Goal: Information Seeking & Learning: Learn about a topic

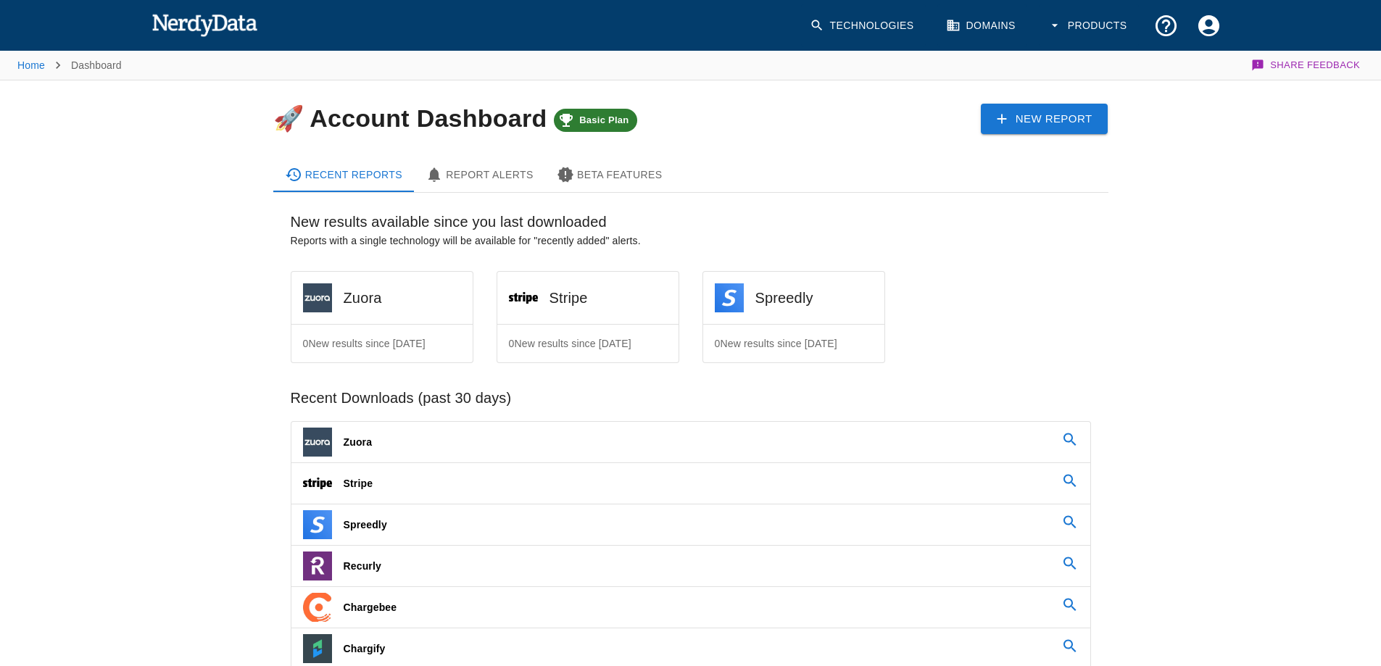
scroll to position [218, 0]
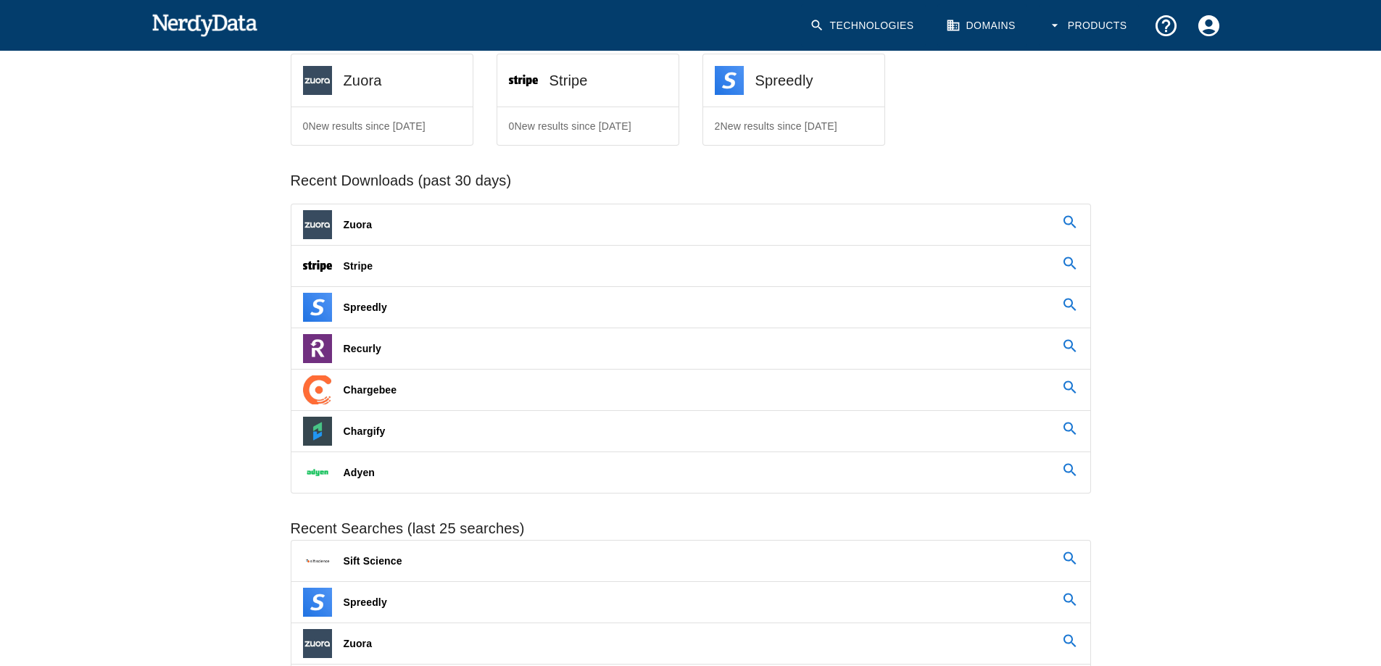
click at [424, 306] on link "Spreedly" at bounding box center [691, 307] width 799 height 41
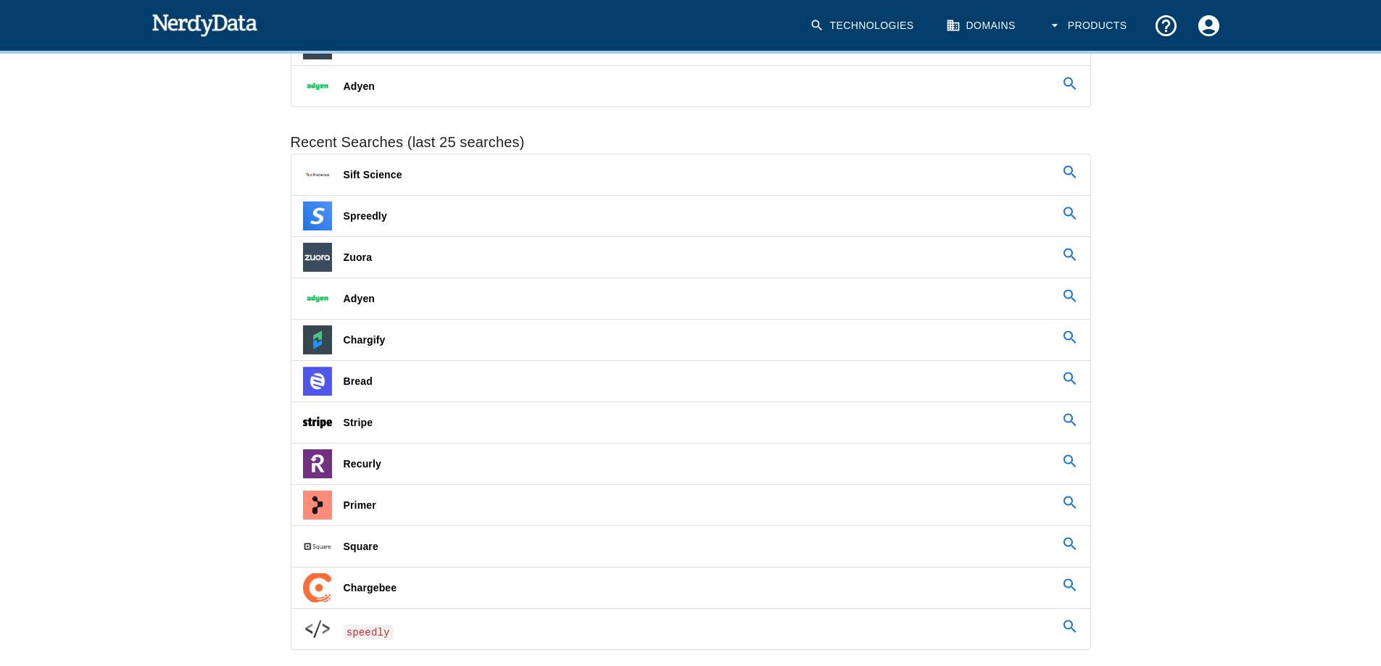
scroll to position [653, 0]
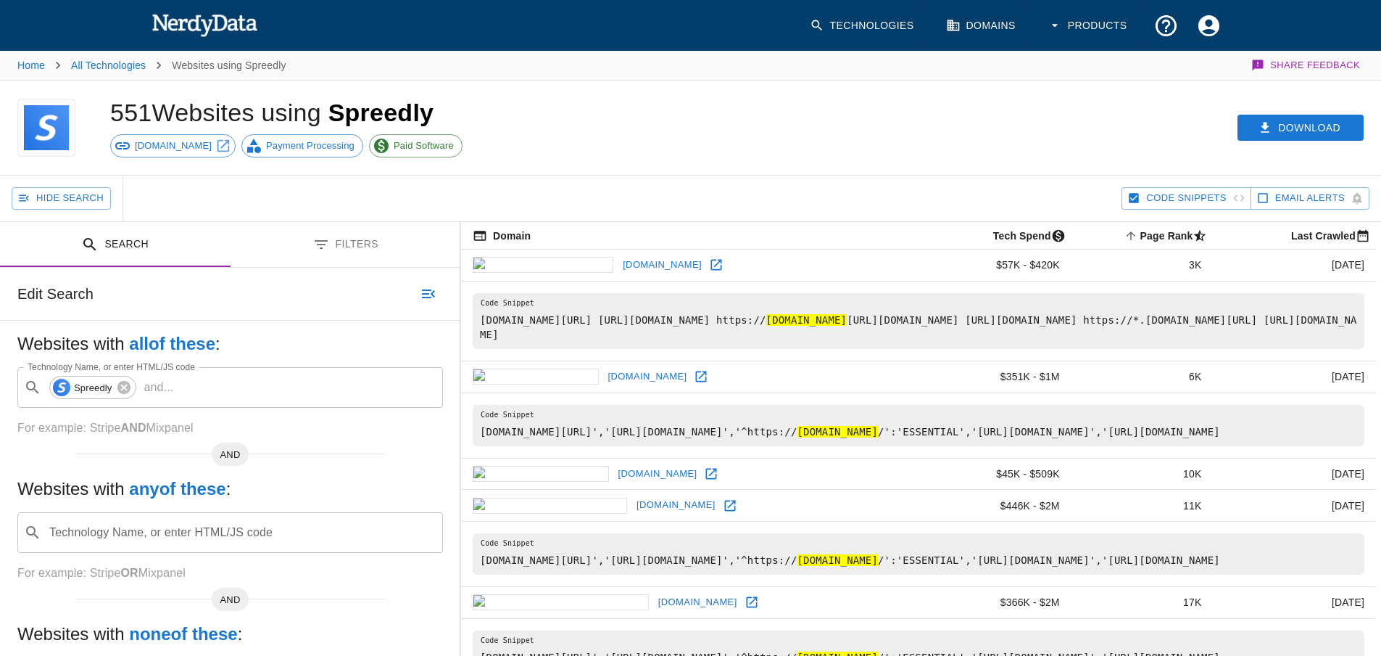
click at [806, 321] on pre "[DOMAIN_NAME][URL] [URL][DOMAIN_NAME] https:// [DOMAIN_NAME] [URL][DOMAIN_NAME]…" at bounding box center [919, 321] width 892 height 56
drag, startPoint x: 803, startPoint y: 319, endPoint x: 948, endPoint y: 318, distance: 144.3
click at [948, 318] on pre "[DOMAIN_NAME][URL] [URL][DOMAIN_NAME] https:// [DOMAIN_NAME] [URL][DOMAIN_NAME]…" at bounding box center [919, 321] width 892 height 56
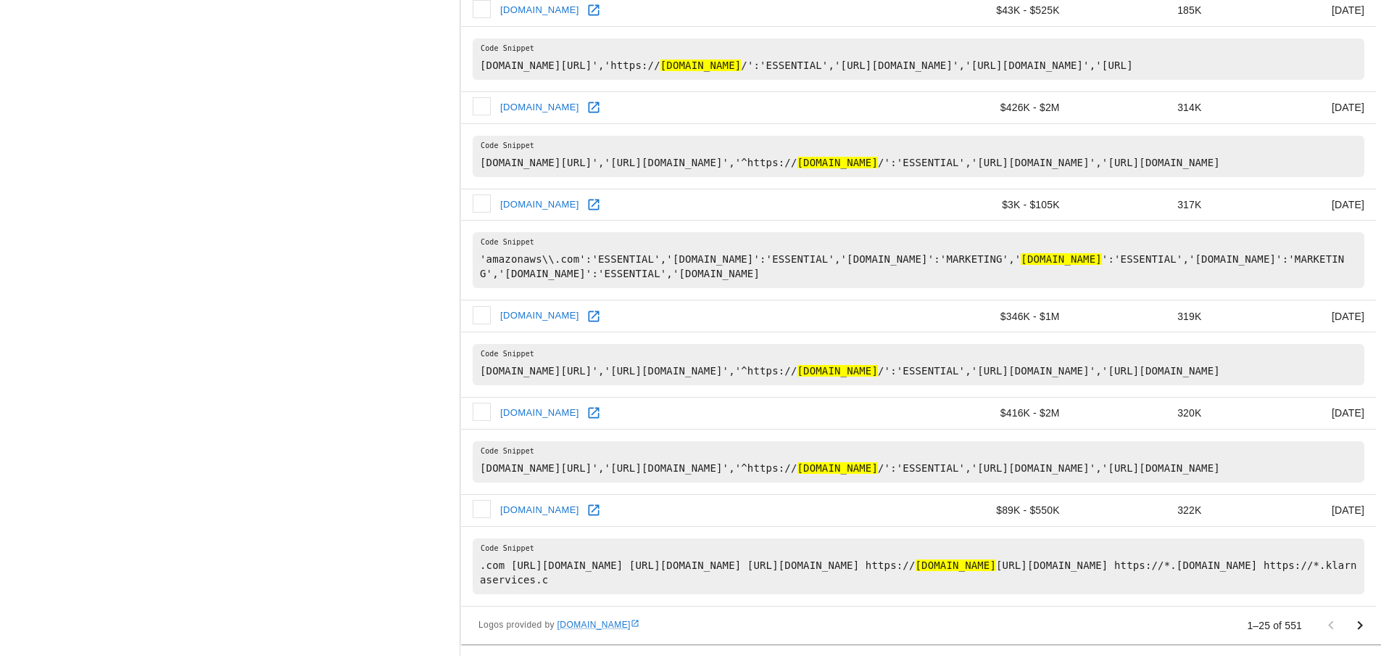
scroll to position [2606, 0]
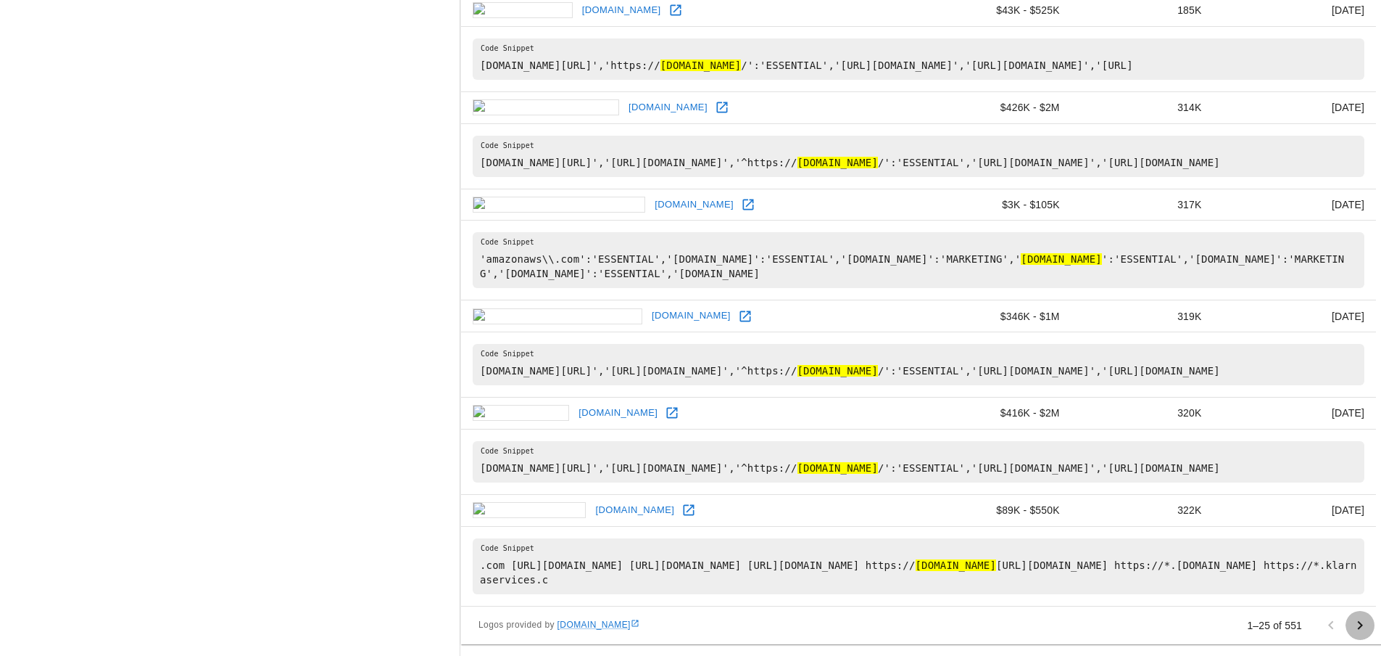
click at [1368, 627] on icon "Go to next page" at bounding box center [1360, 624] width 17 height 17
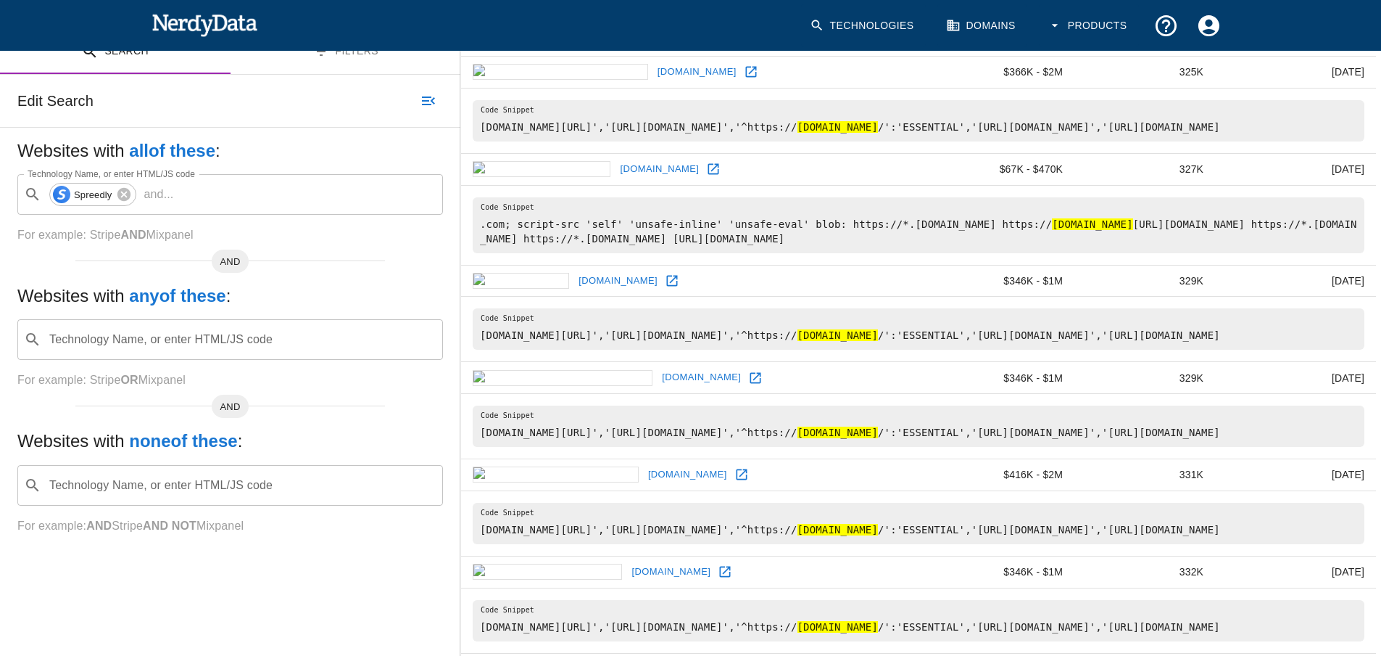
scroll to position [218, 0]
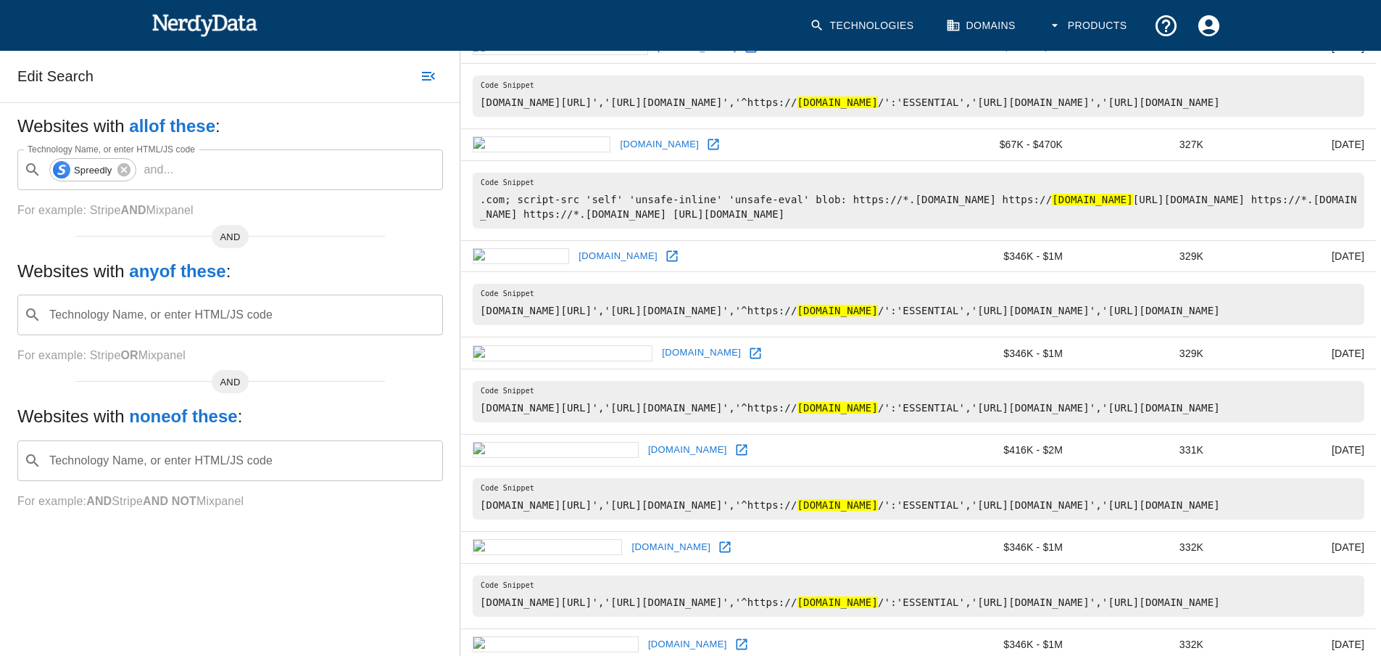
click at [842, 324] on pre "[DOMAIN_NAME][URL]','[URL][DOMAIN_NAME]','^https:// [DOMAIN_NAME] /':'ESSENTIAL…" at bounding box center [919, 304] width 892 height 41
click at [848, 323] on pre "[DOMAIN_NAME][URL]','[URL][DOMAIN_NAME]','^https:// [DOMAIN_NAME] /':'ESSENTIAL…" at bounding box center [919, 304] width 892 height 41
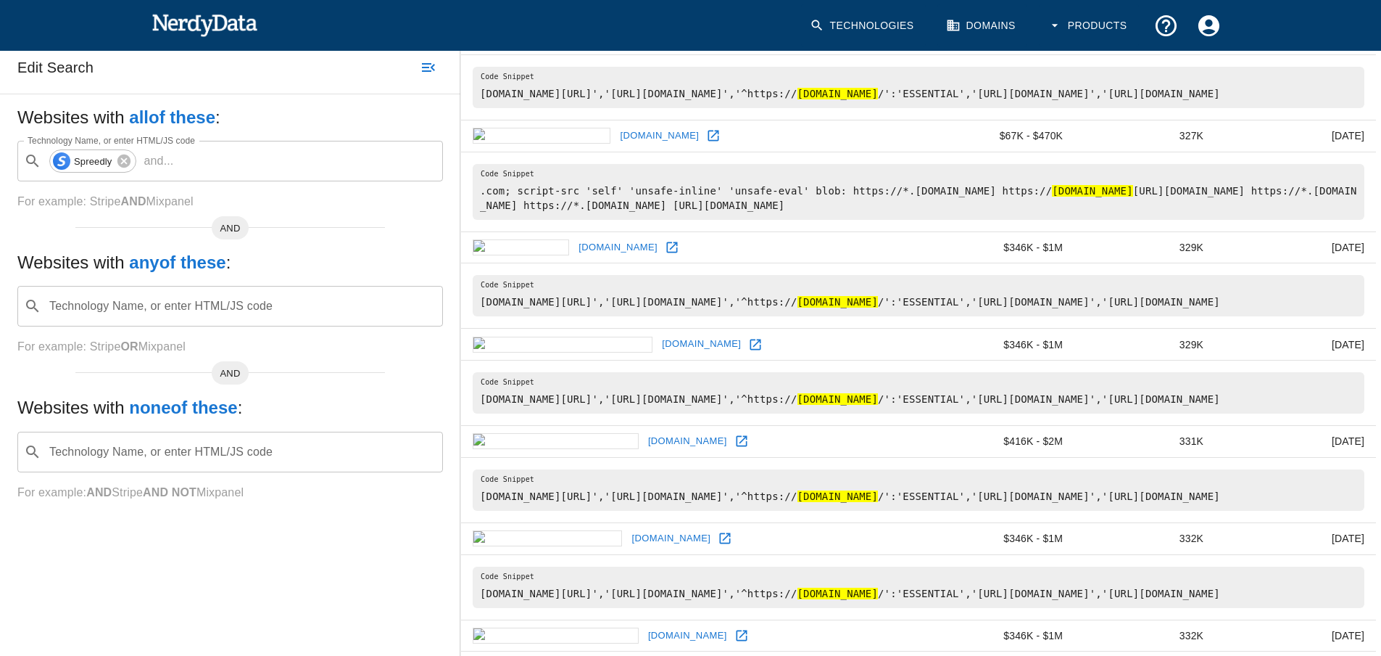
scroll to position [290, 0]
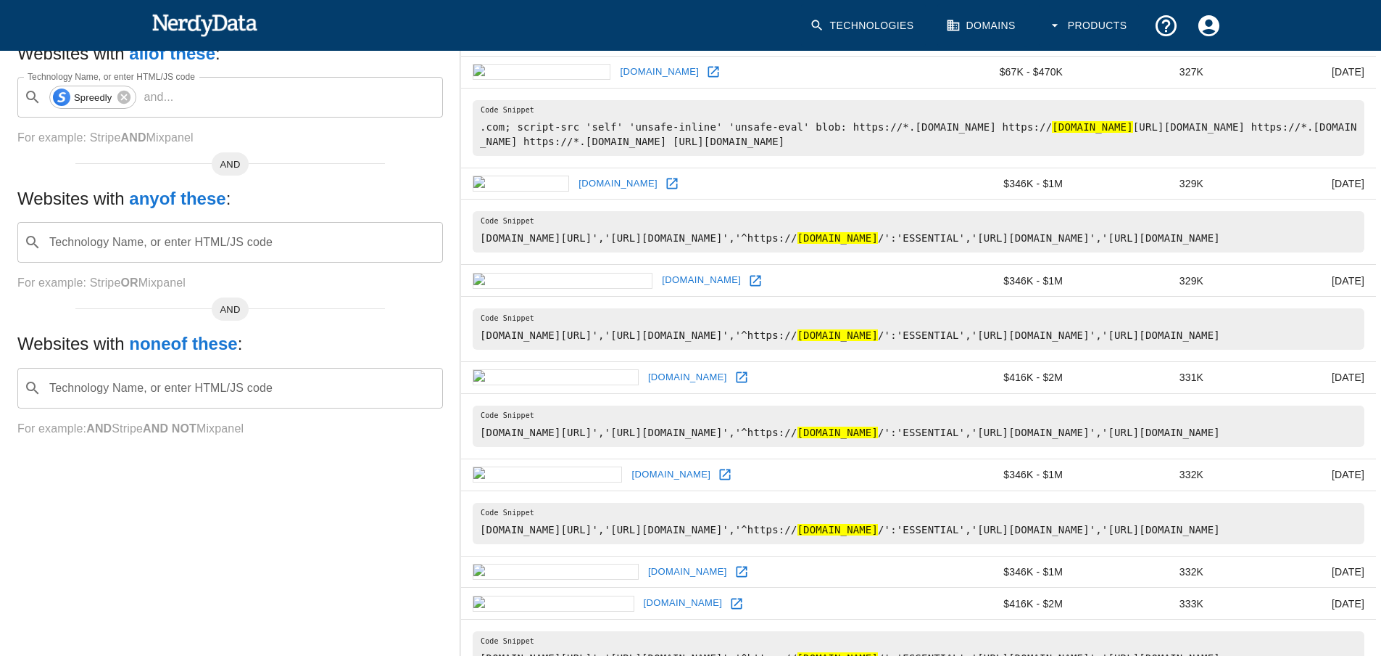
click at [721, 394] on td "[DOMAIN_NAME]" at bounding box center [693, 378] width 464 height 32
click at [708, 78] on icon at bounding box center [713, 72] width 11 height 11
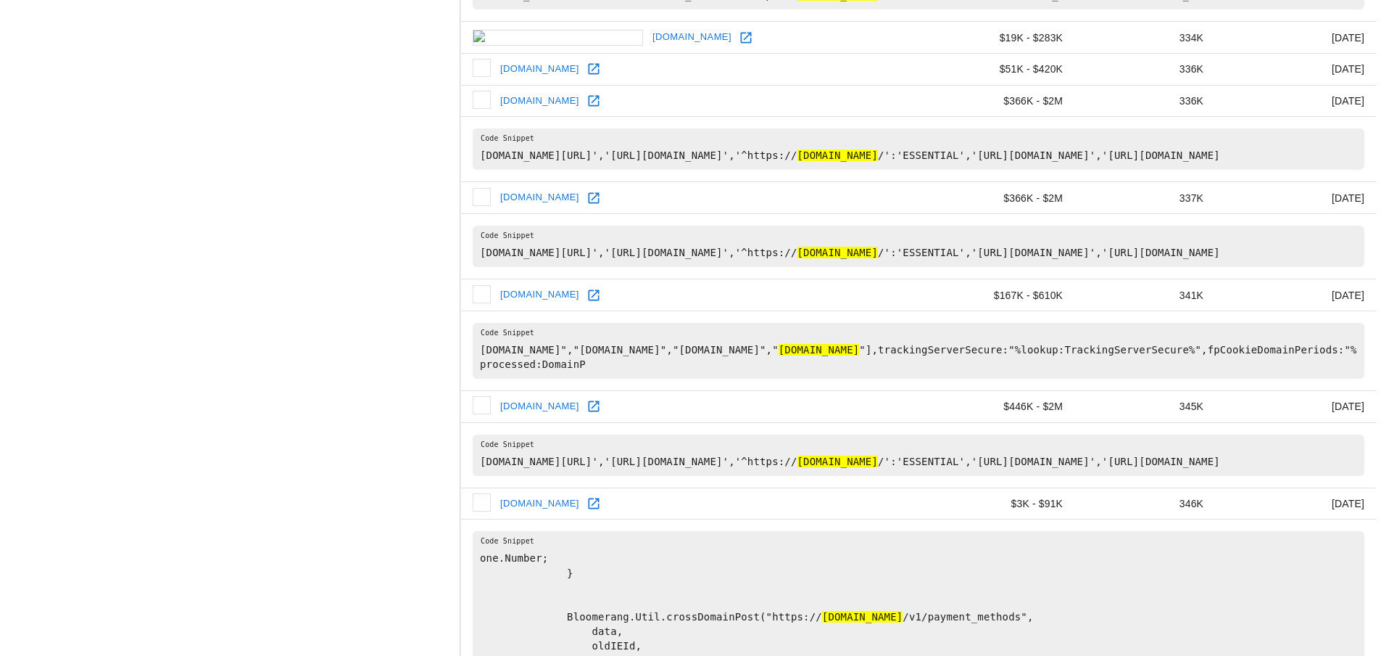
scroll to position [1015, 0]
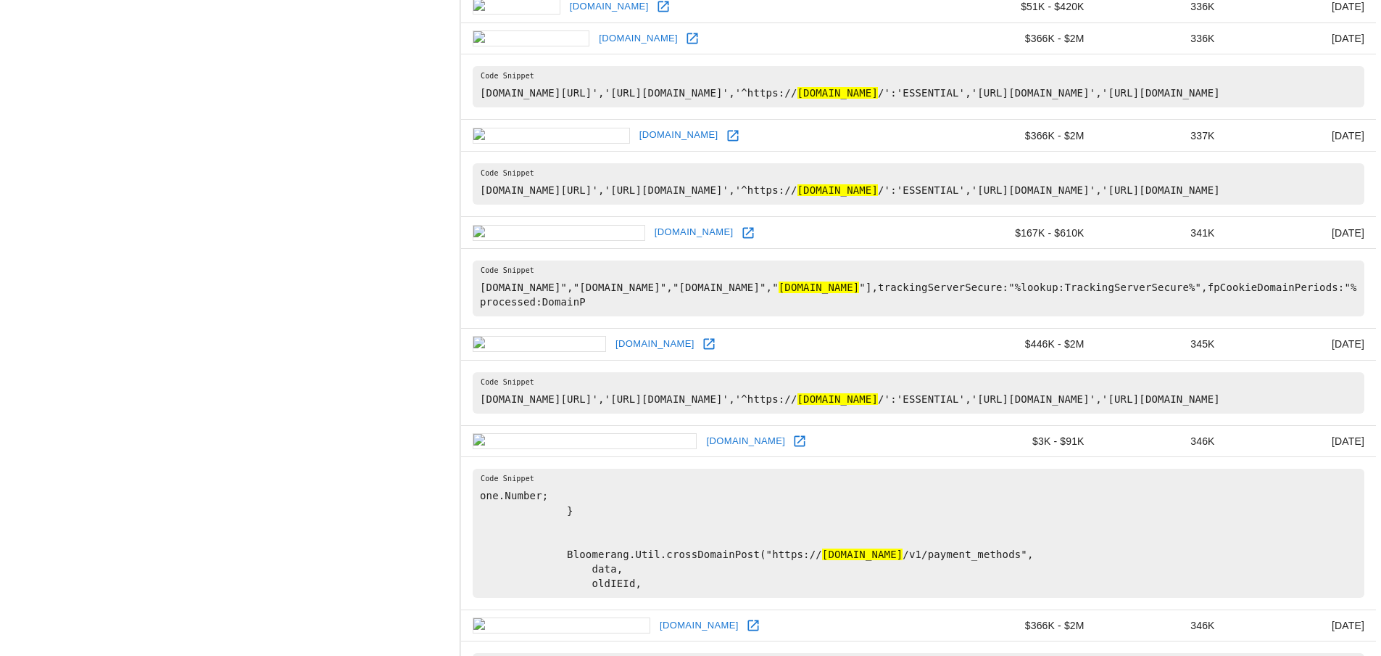
click at [741, 240] on icon at bounding box center [748, 233] width 15 height 15
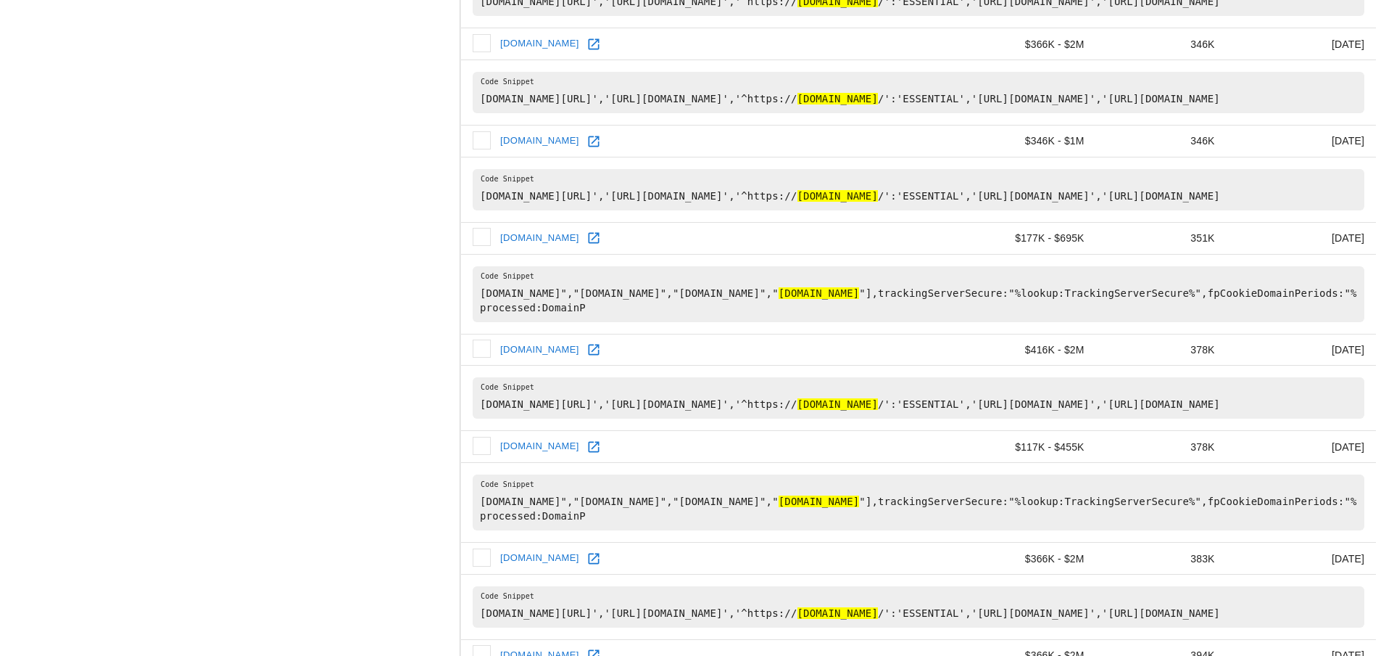
scroll to position [1813, 0]
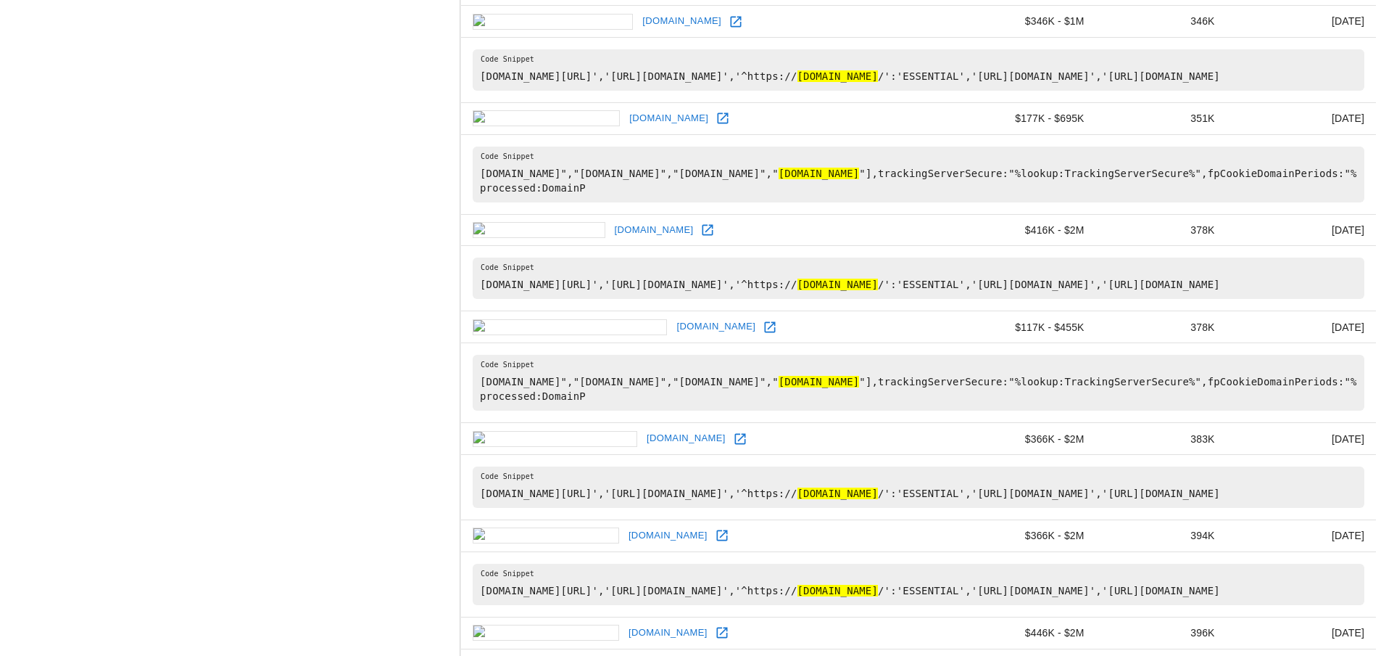
click at [716, 125] on icon at bounding box center [723, 118] width 15 height 15
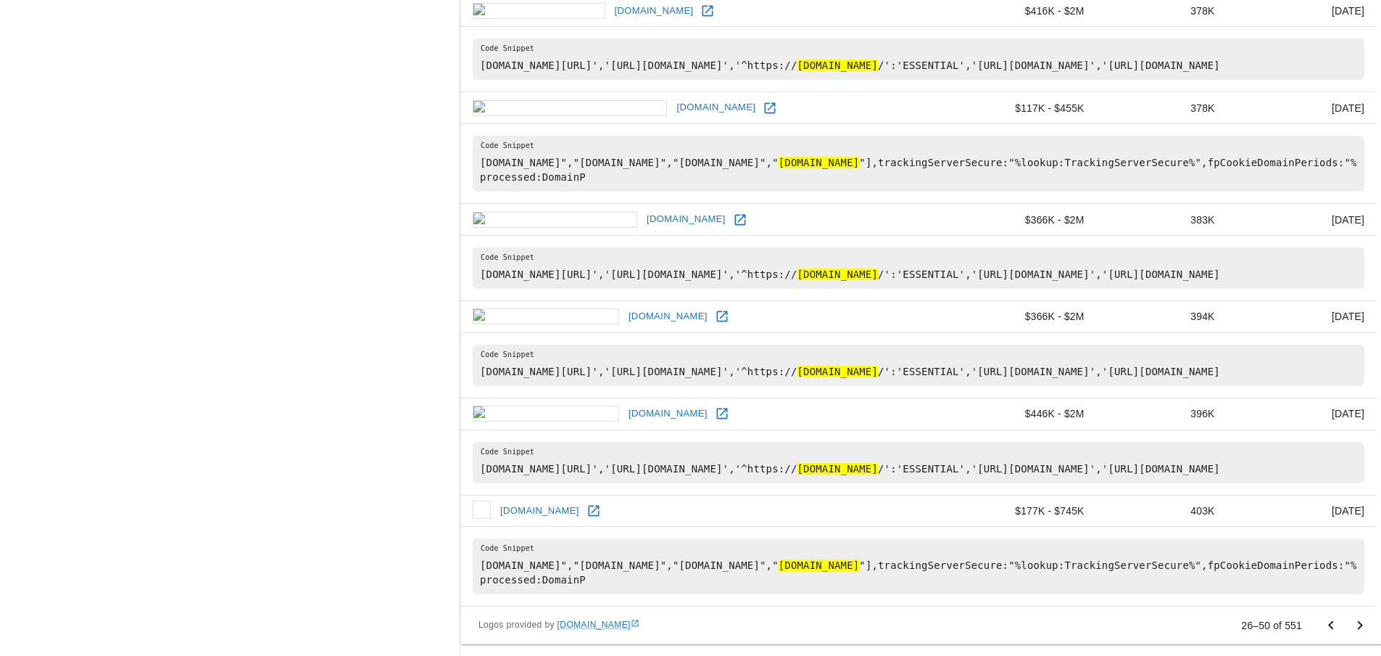
scroll to position [2279, 0]
click at [1361, 626] on icon "Go to next page" at bounding box center [1360, 625] width 5 height 9
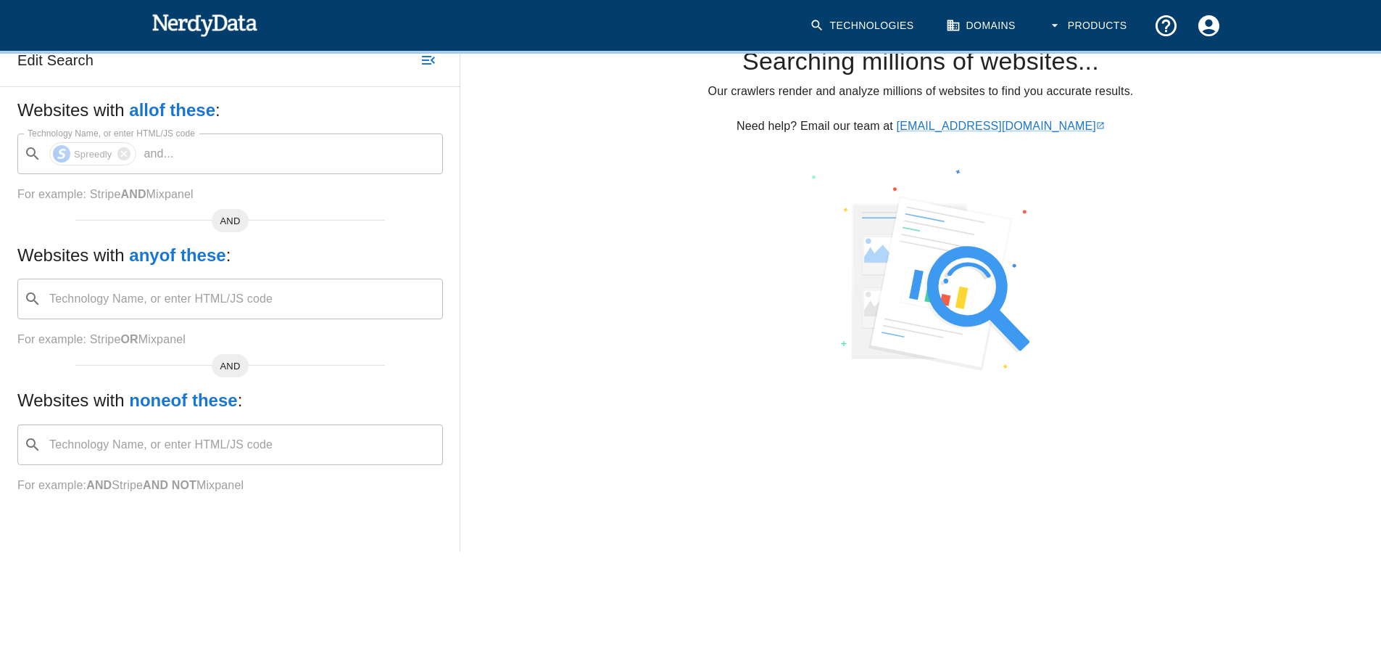
scroll to position [0, 0]
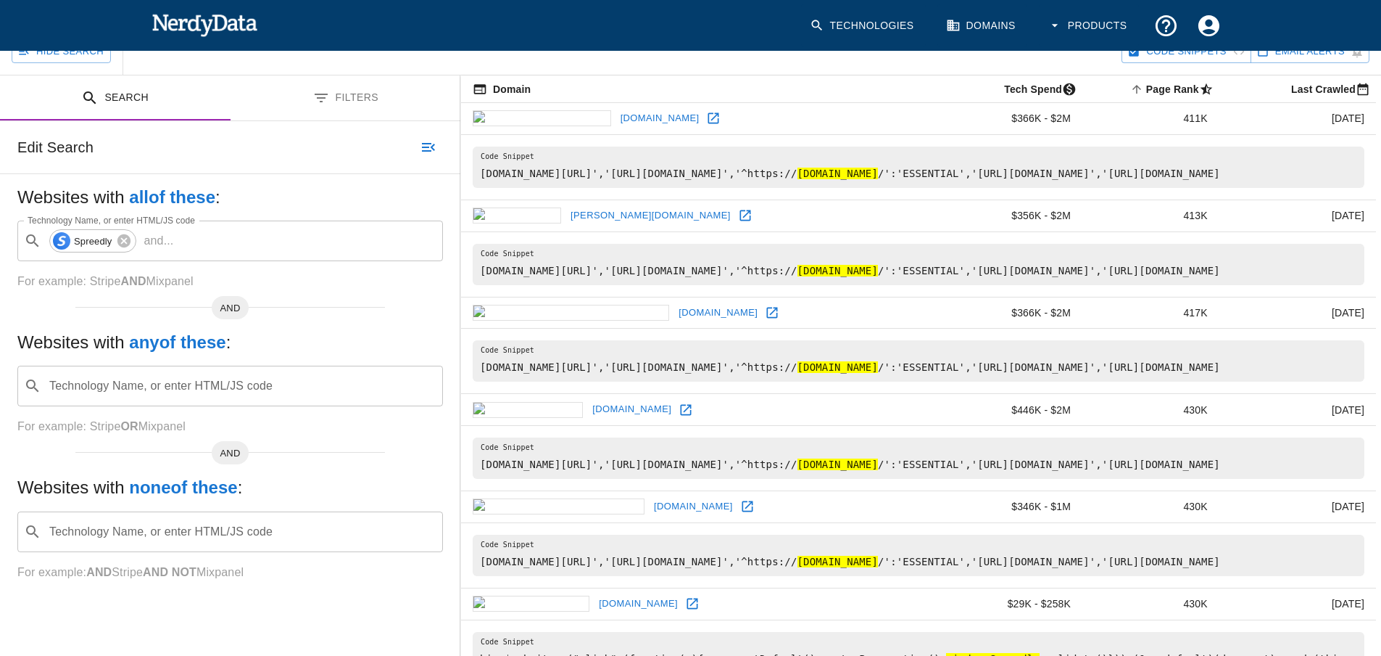
scroll to position [145, 0]
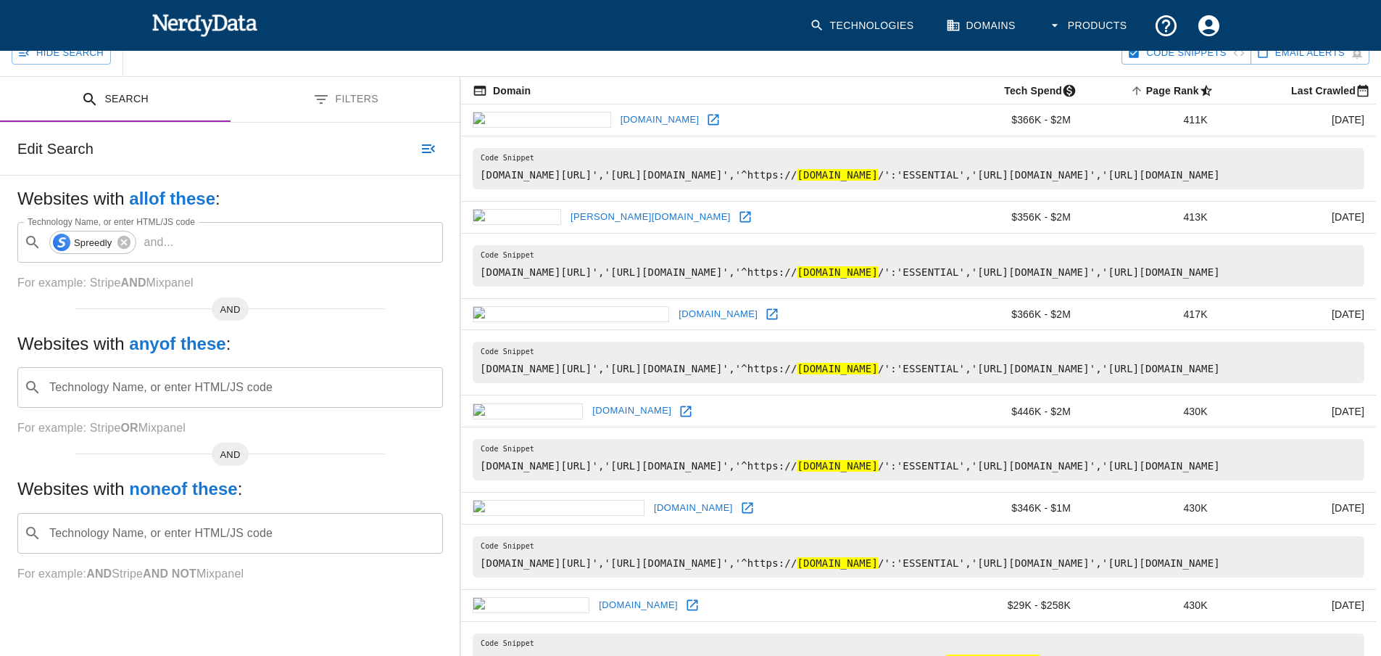
click at [708, 123] on icon at bounding box center [713, 120] width 11 height 11
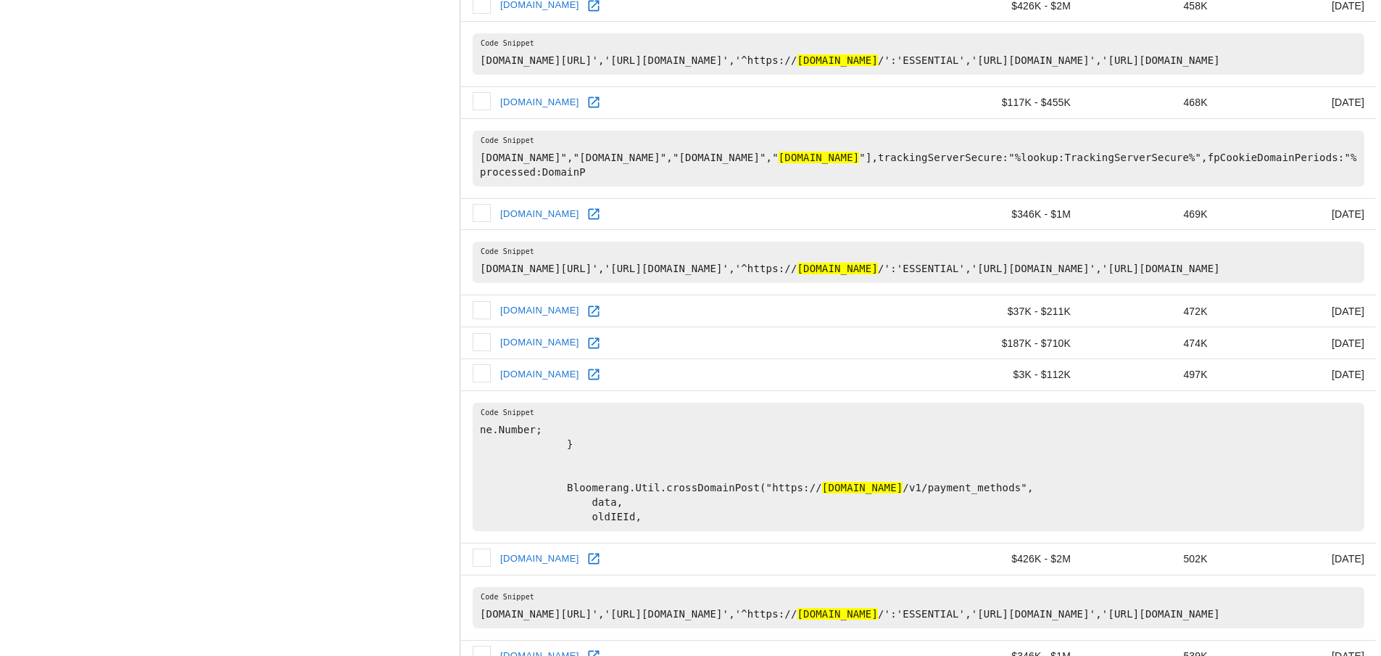
scroll to position [1088, 0]
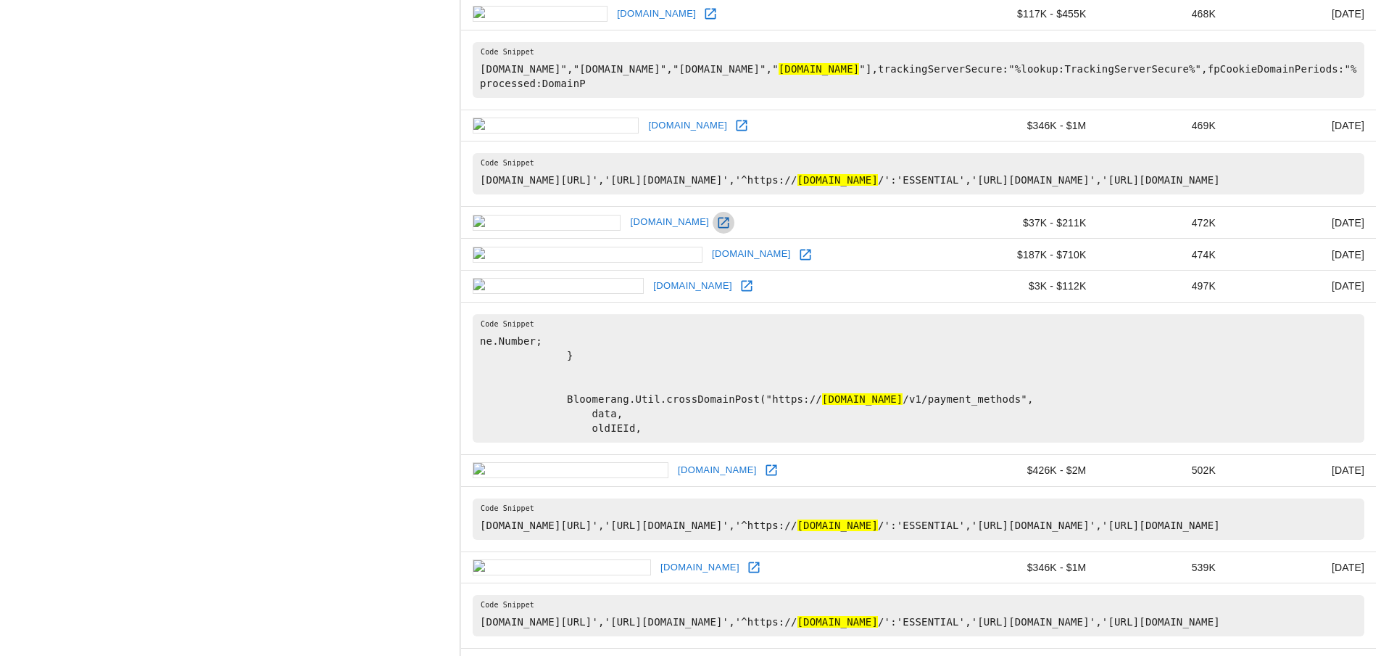
click at [719, 228] on icon at bounding box center [724, 222] width 11 height 11
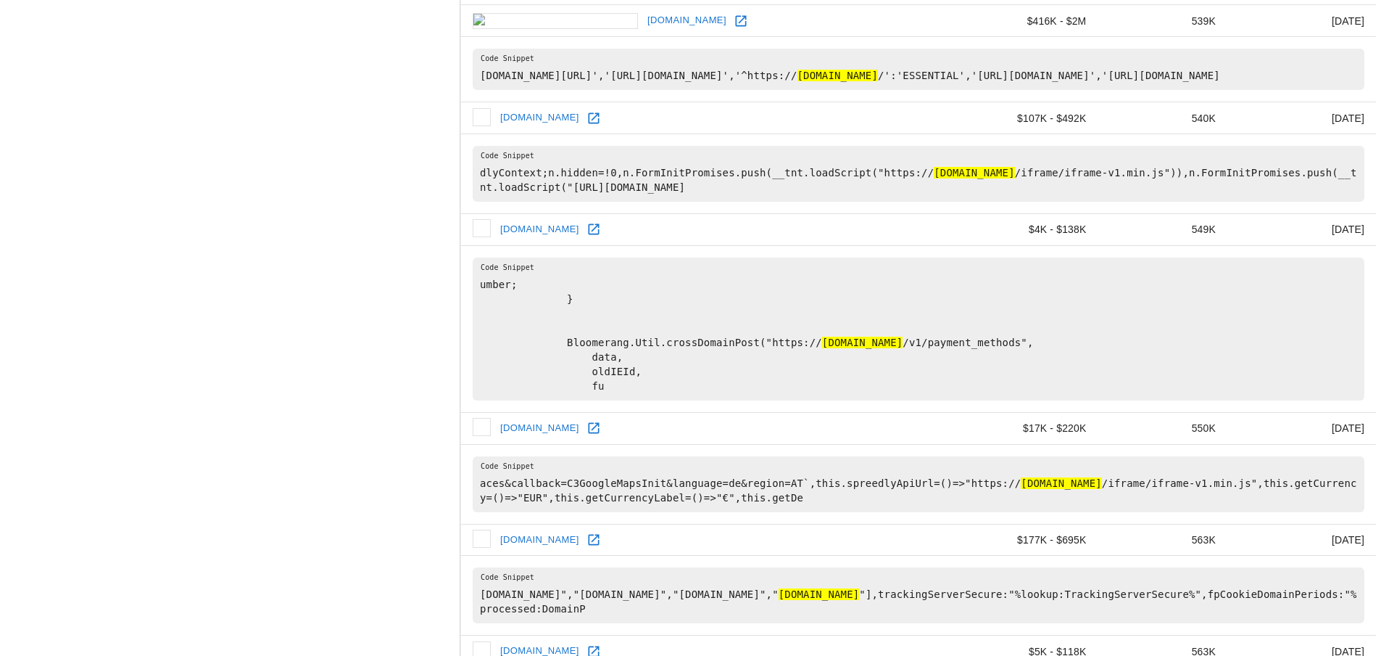
scroll to position [1740, 0]
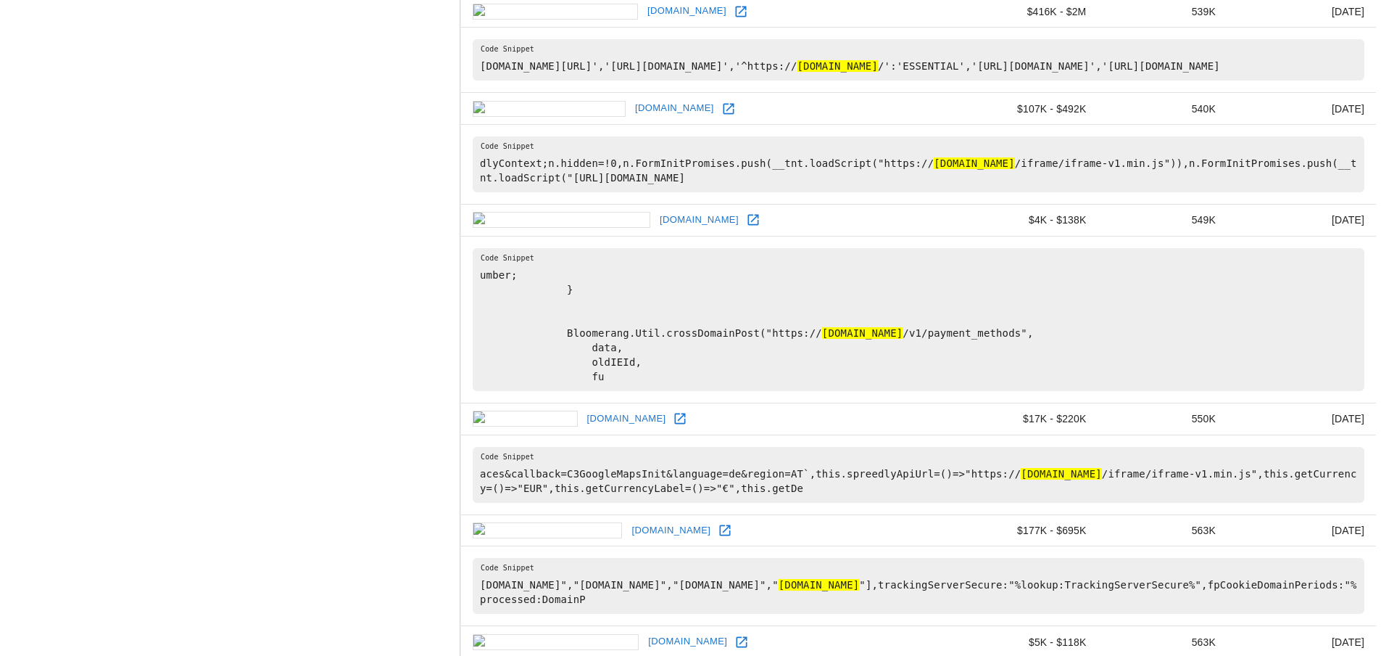
click at [723, 114] on icon at bounding box center [728, 108] width 11 height 11
